Goal: Transaction & Acquisition: Purchase product/service

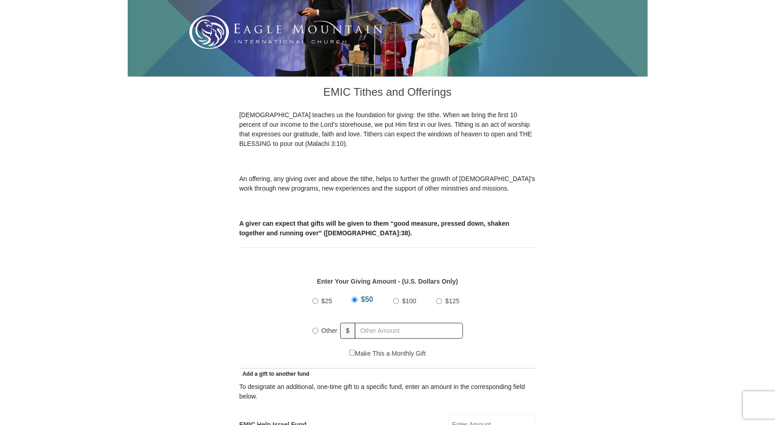
scroll to position [182, 0]
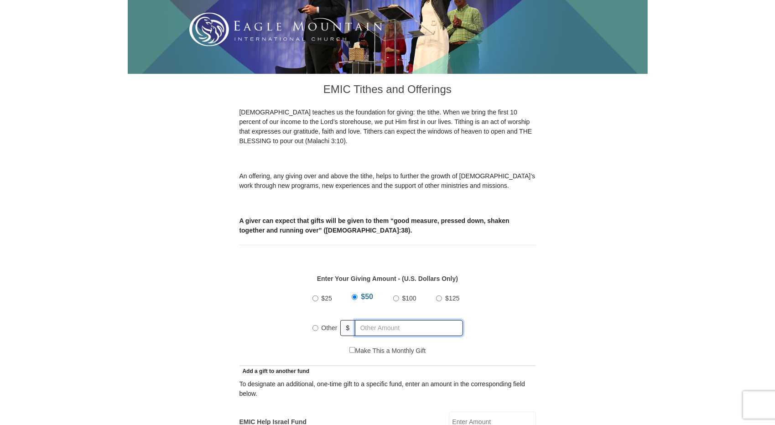
radio input "true"
click at [389, 320] on input "text" at bounding box center [410, 328] width 104 height 16
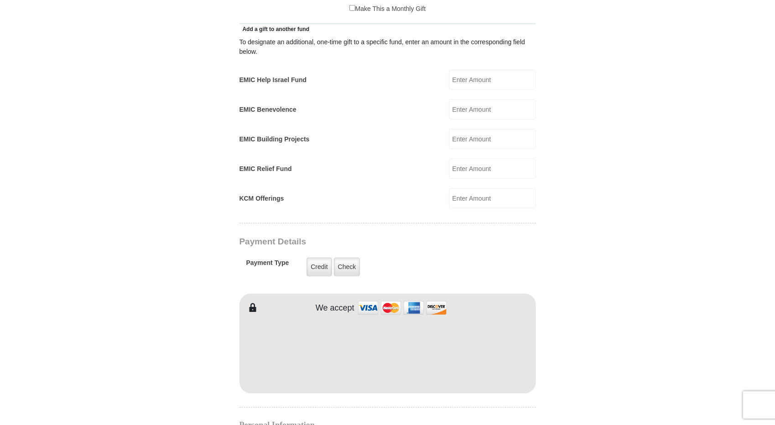
scroll to position [547, 0]
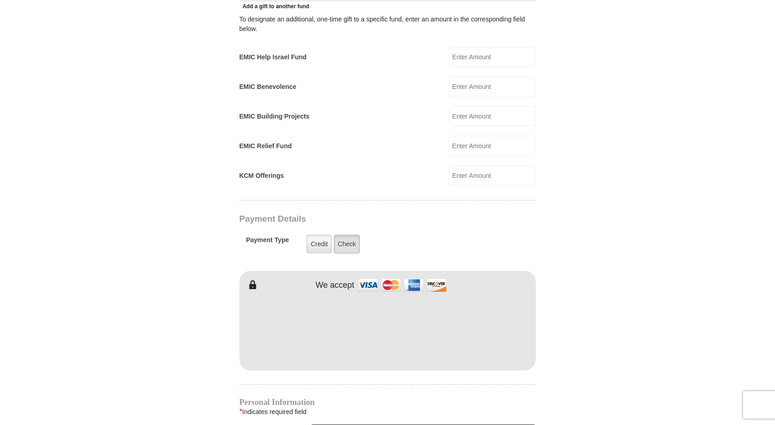
type input "340"
click at [346, 235] on label "Check" at bounding box center [347, 244] width 26 height 19
click at [0, 0] on input "Check" at bounding box center [0, 0] width 0 height 0
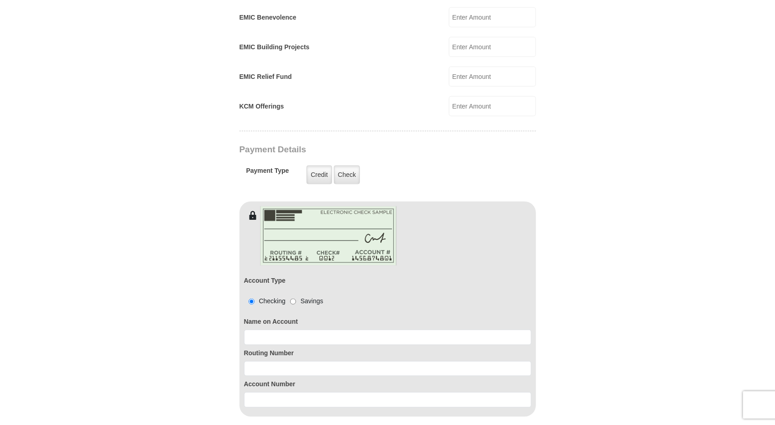
scroll to position [638, 0]
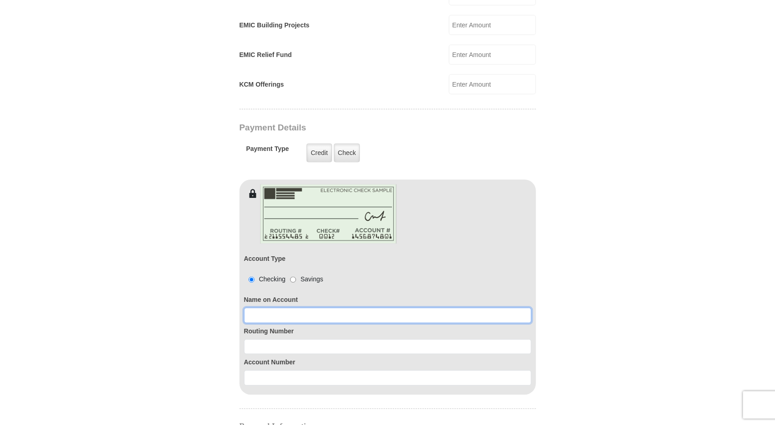
click at [274, 308] on input at bounding box center [387, 316] width 287 height 16
type input "[PERSON_NAME]"
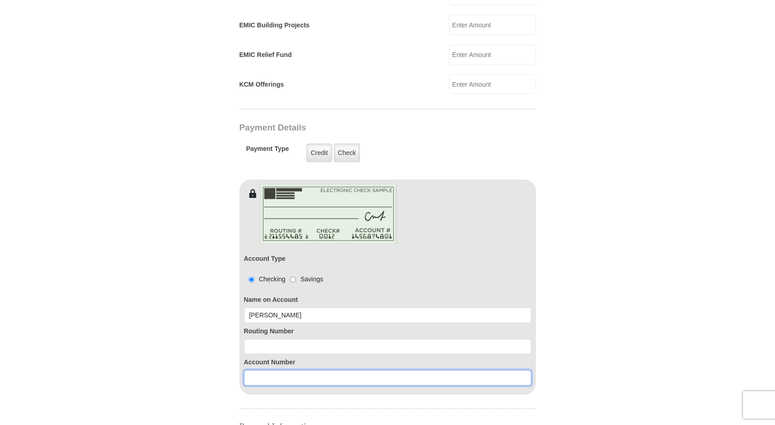
click at [291, 370] on input at bounding box center [387, 378] width 287 height 16
paste input "439924945"
type input "439924945"
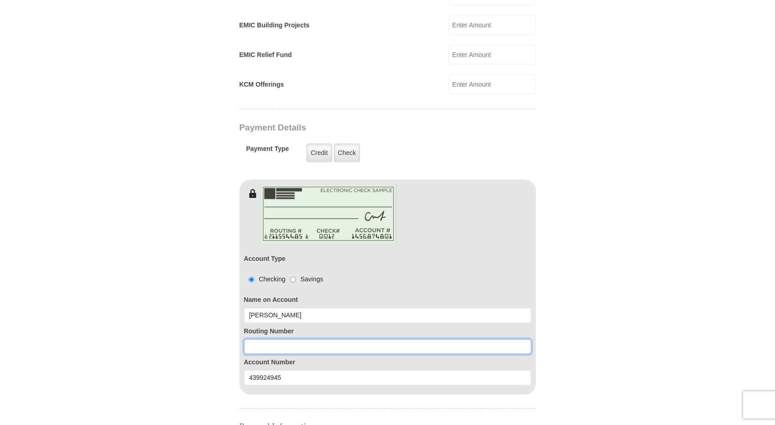
click at [272, 339] on input at bounding box center [387, 347] width 287 height 16
paste input "111906271"
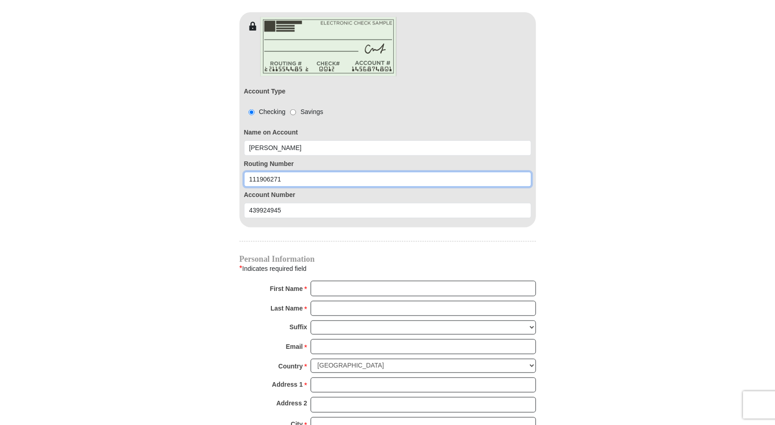
scroll to position [821, 0]
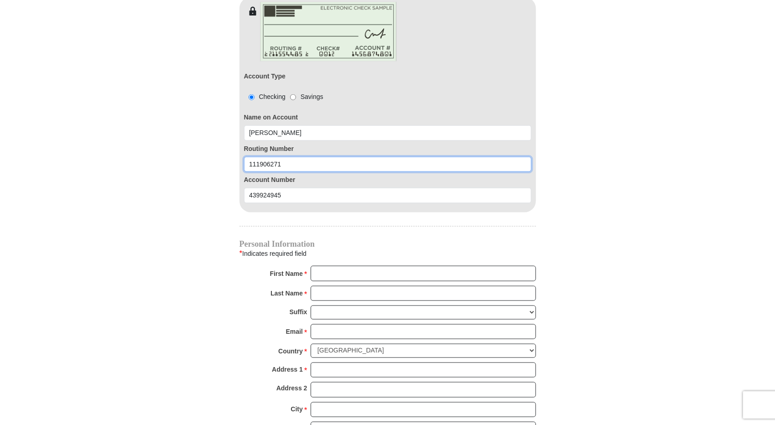
type input "111906271"
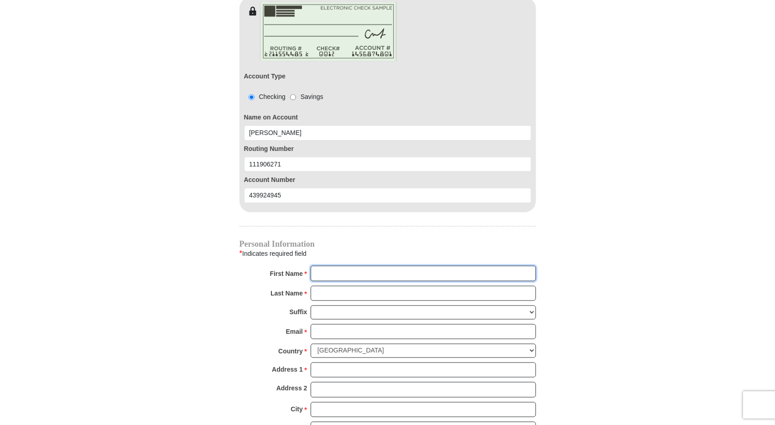
click at [328, 266] on input "First Name *" at bounding box center [423, 274] width 225 height 16
type input "[PERSON_NAME]"
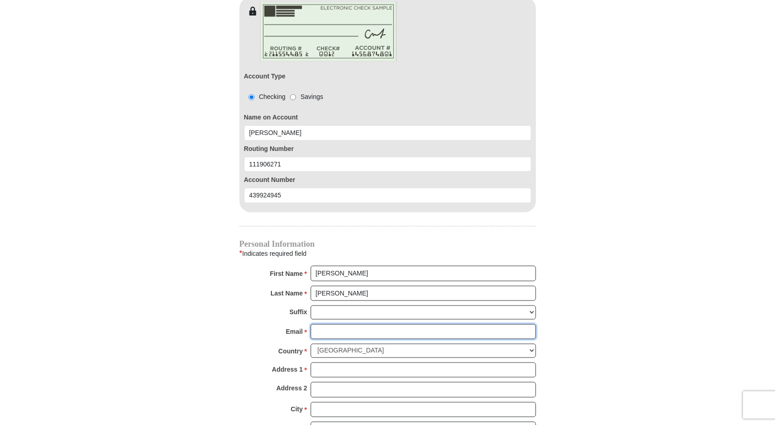
type input "[EMAIL_ADDRESS][DOMAIN_NAME]"
type input "671 Acorn Dr"
type input "DECATUR"
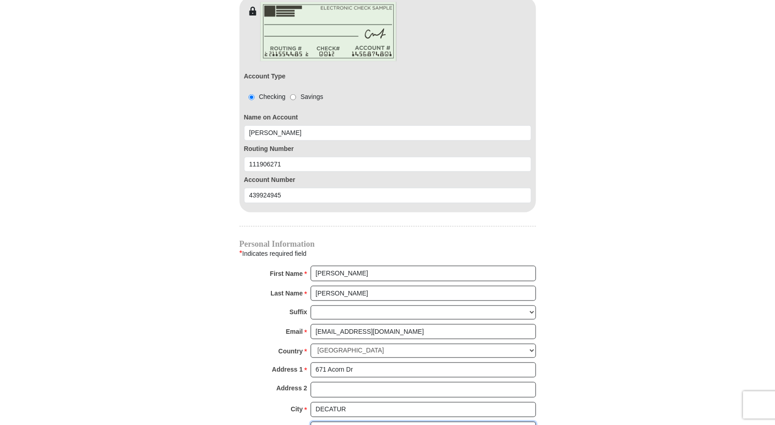
select select "[GEOGRAPHIC_DATA]"
type input "76234"
type input "8173959207"
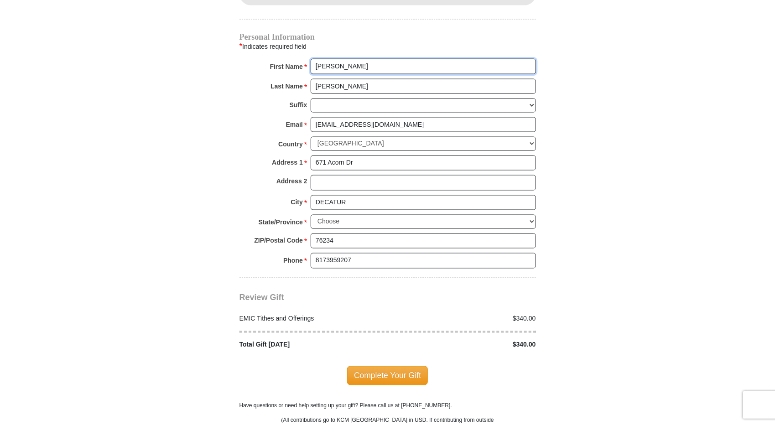
scroll to position [1049, 0]
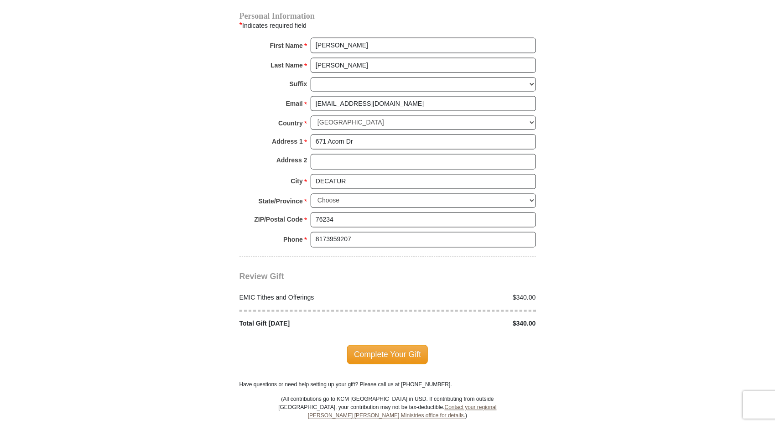
click at [378, 345] on span "Complete Your Gift" at bounding box center [387, 354] width 81 height 19
